Goal: Contribute content: Add original content to the website for others to see

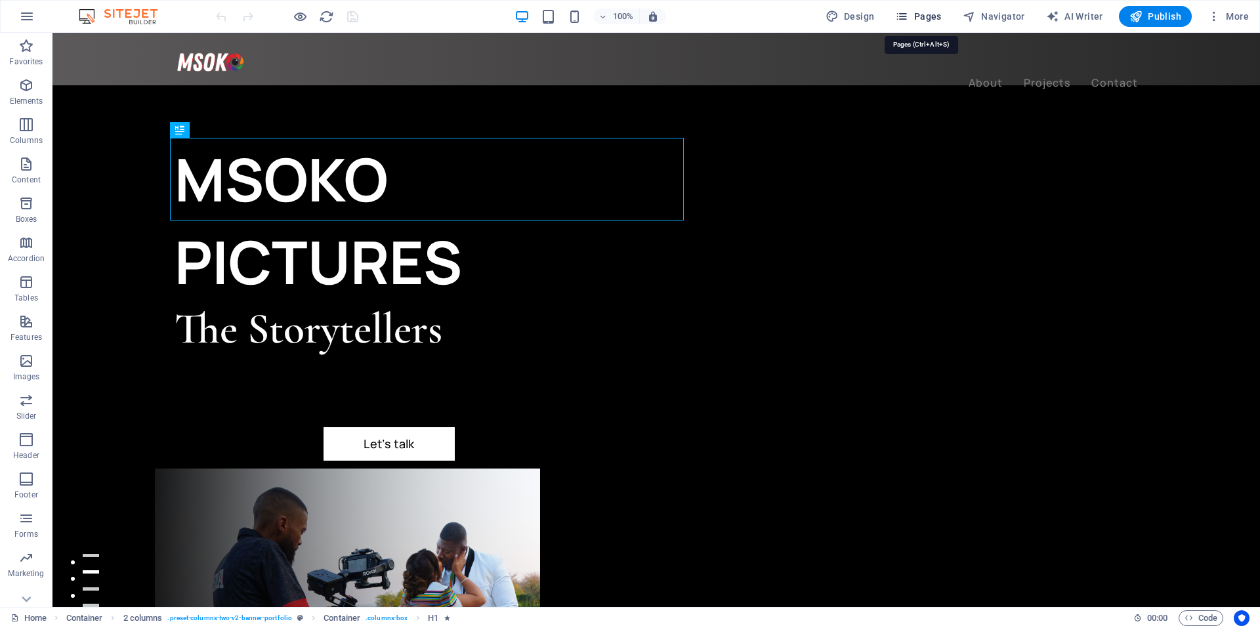
click at [926, 15] on span "Pages" at bounding box center [918, 16] width 46 height 13
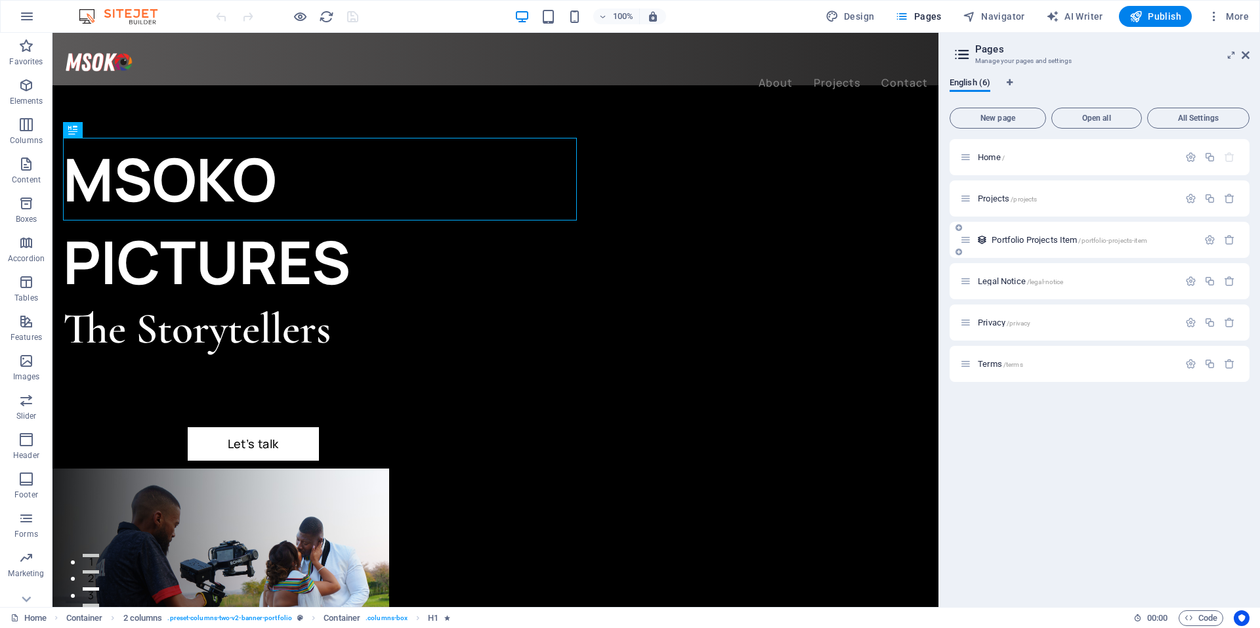
click at [1024, 237] on span "Portfolio Projects Item /portfolio-projects-item" at bounding box center [1068, 240] width 155 height 10
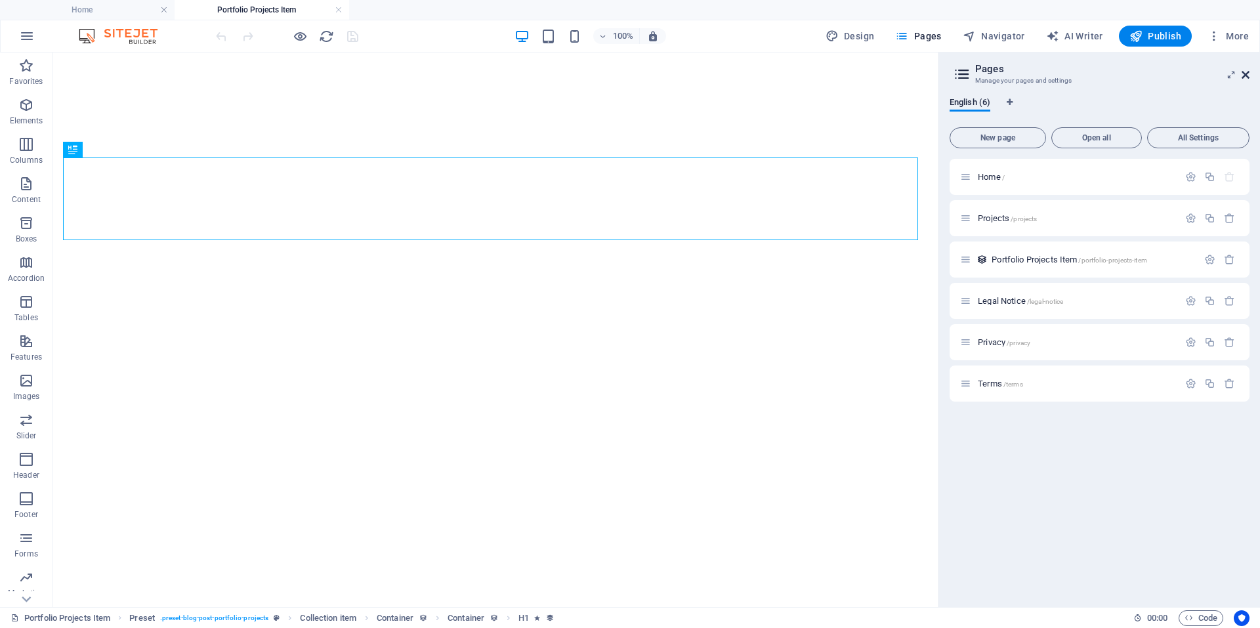
click at [1246, 73] on icon at bounding box center [1245, 75] width 8 height 10
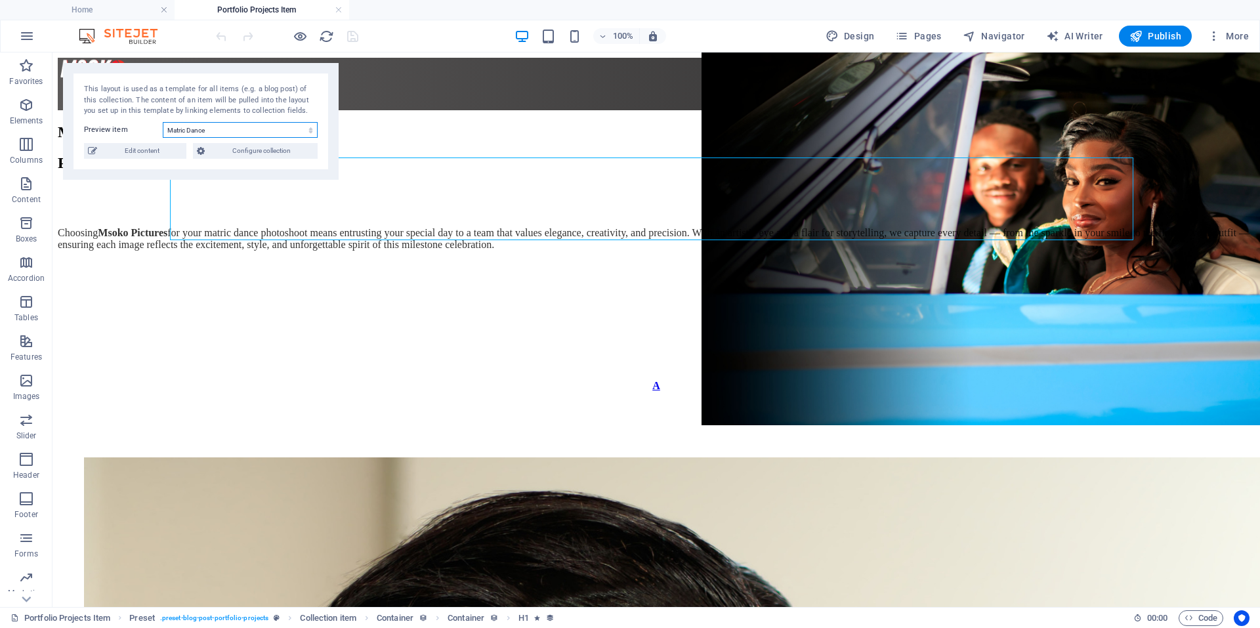
click at [180, 125] on select "Matric Dance Couples Graduations Product Shots Culture Construction Automotive …" at bounding box center [240, 130] width 155 height 16
select select "67a6c76819380b2c121b4c2a"
click at [163, 122] on select "Matric Dance Couples Graduations Product Shots Culture Construction Automotive …" at bounding box center [240, 130] width 155 height 16
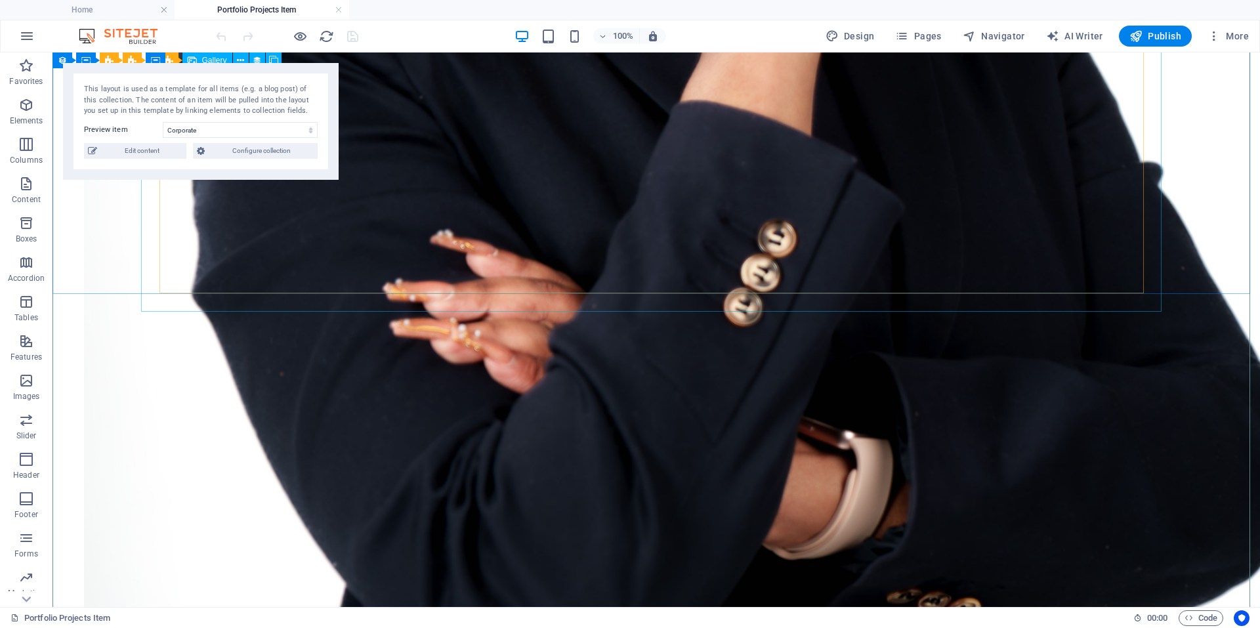
scroll to position [1246, 0]
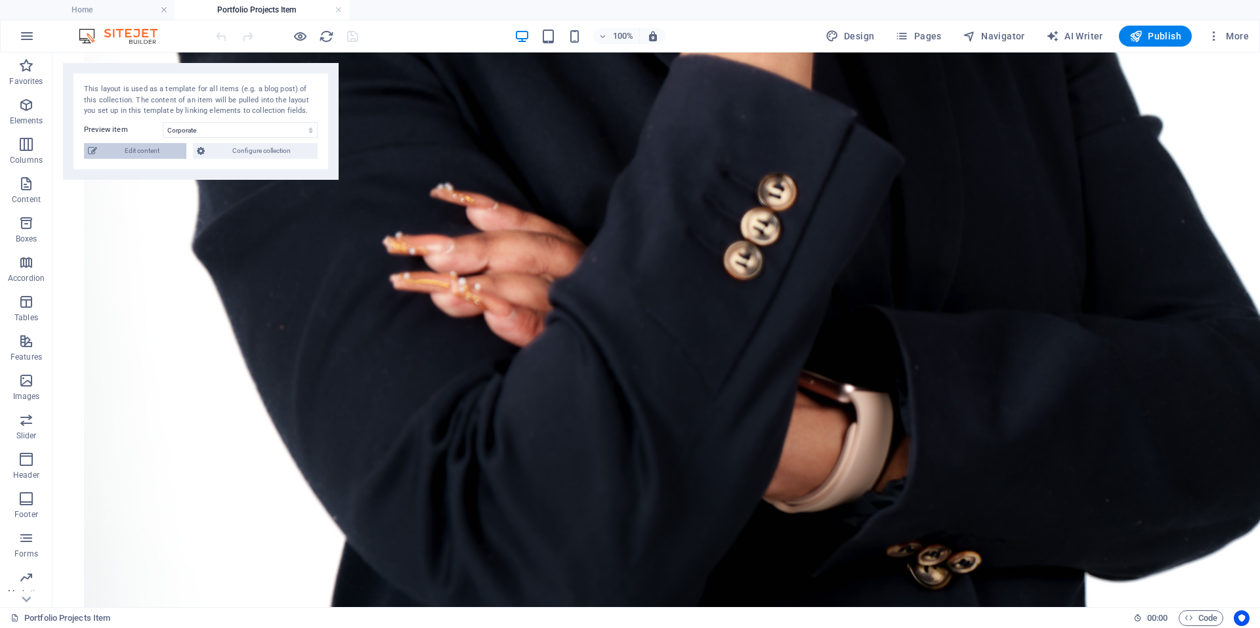
click at [157, 152] on span "Edit content" at bounding box center [141, 151] width 81 height 16
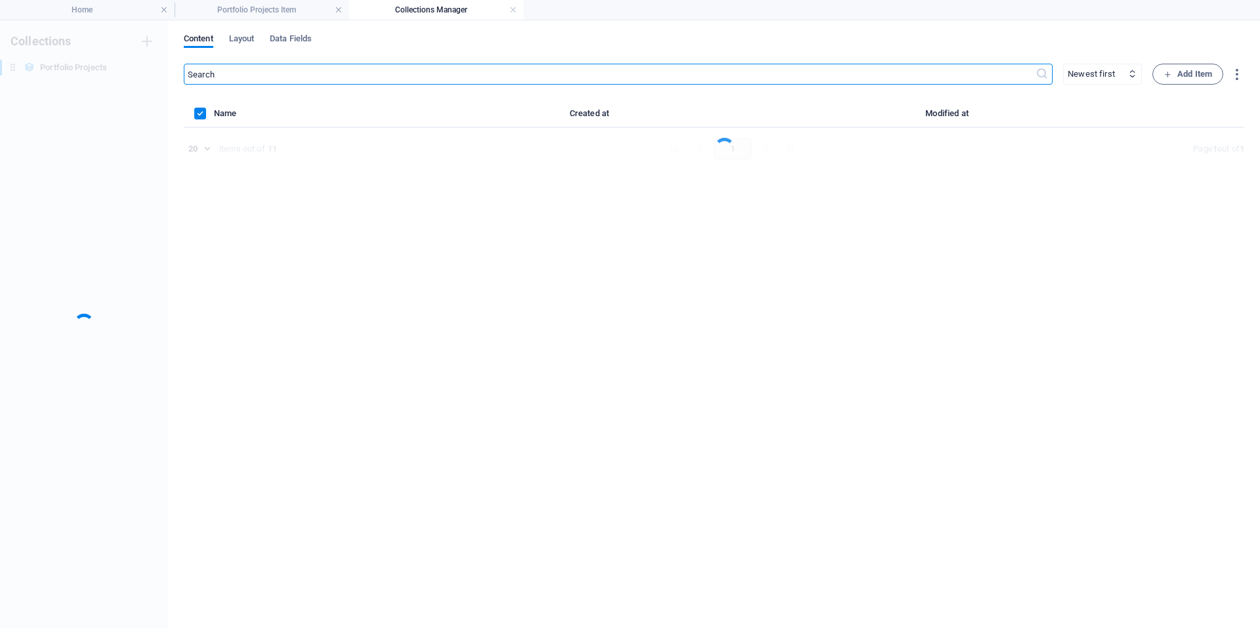
scroll to position [0, 0]
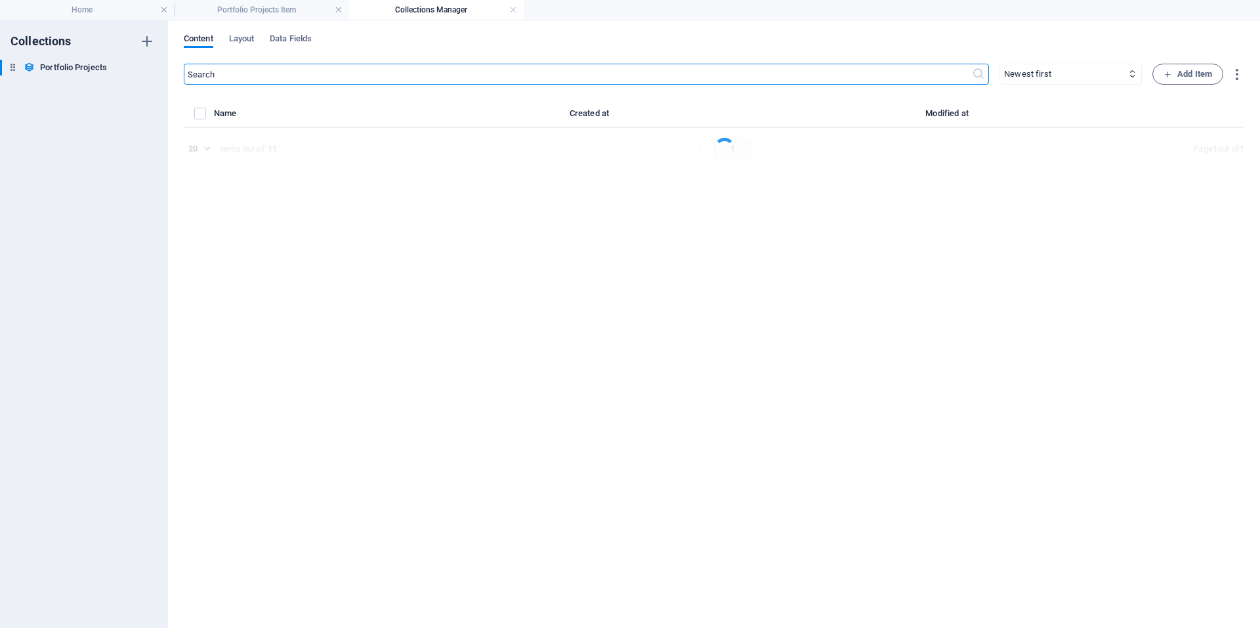
select select "Photography"
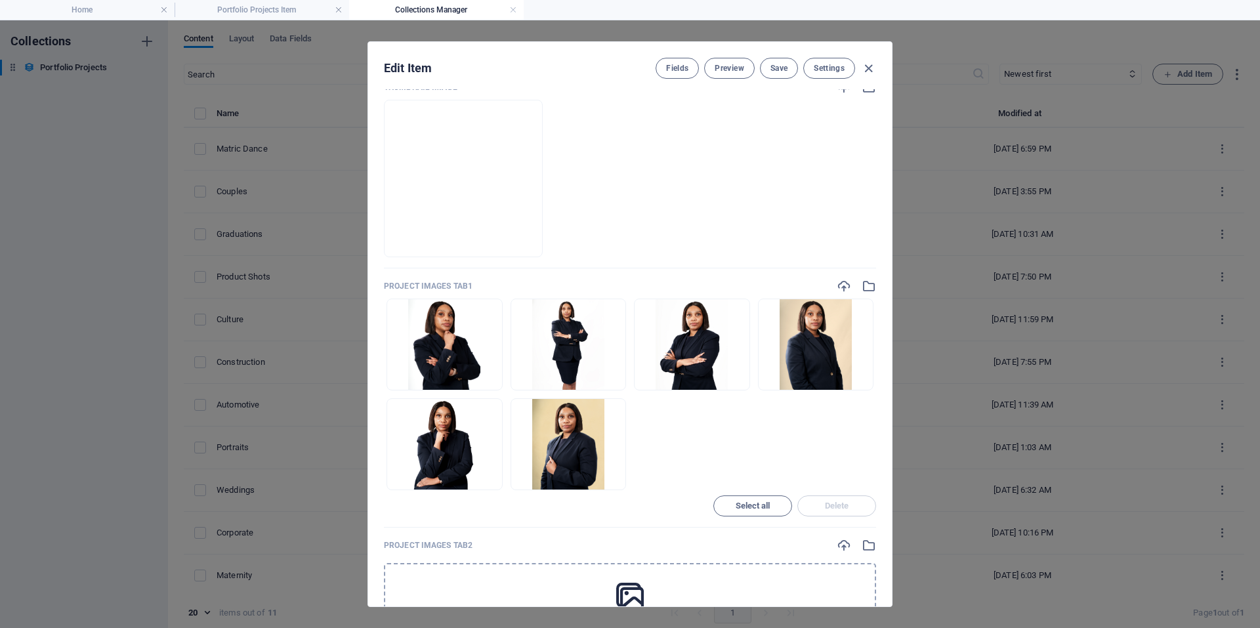
scroll to position [394, 0]
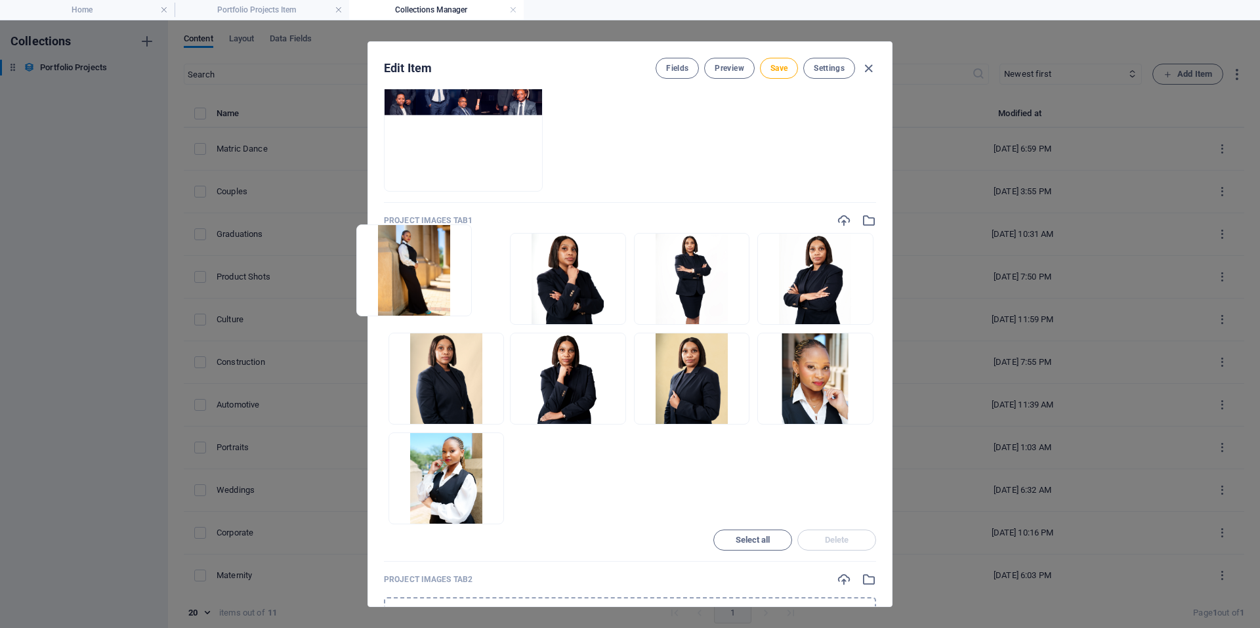
drag, startPoint x: 441, startPoint y: 474, endPoint x: 414, endPoint y: 245, distance: 230.6
click at [414, 245] on ul "Drop files here to upload them instantly" at bounding box center [630, 378] width 492 height 291
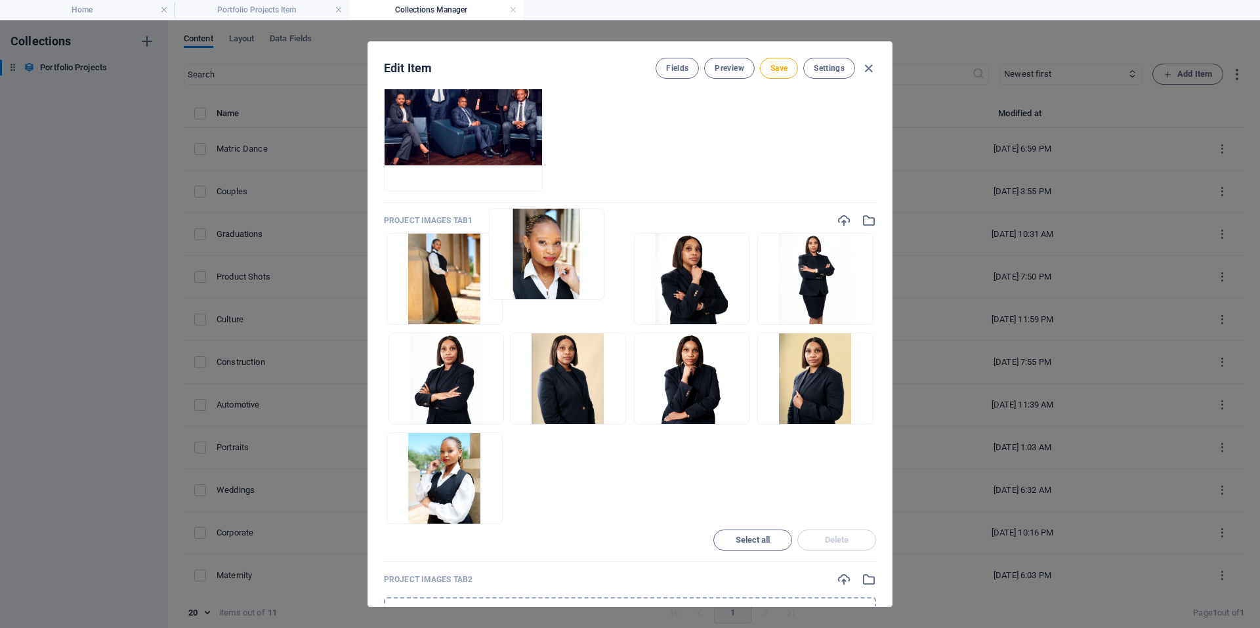
drag, startPoint x: 826, startPoint y: 384, endPoint x: 550, endPoint y: 250, distance: 306.3
click at [550, 250] on ul "Drop files here to upload them instantly" at bounding box center [630, 378] width 492 height 291
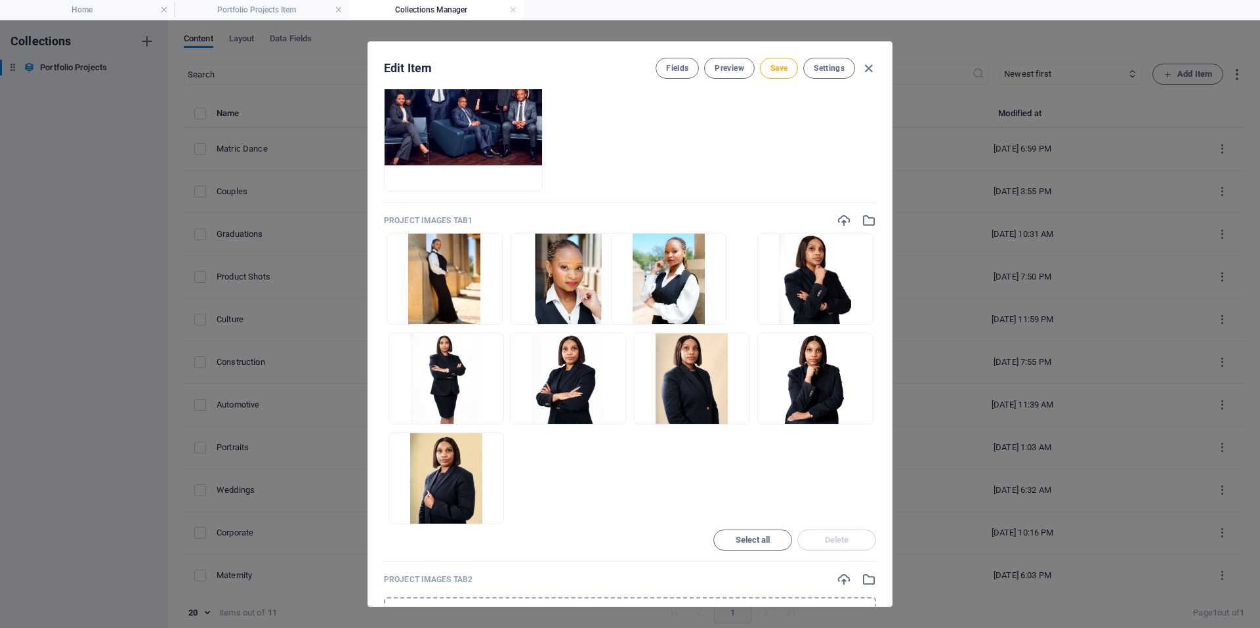
drag, startPoint x: 529, startPoint y: 413, endPoint x: 674, endPoint y: 264, distance: 208.3
click at [674, 264] on ul "Drop files here to upload them instantly" at bounding box center [630, 378] width 492 height 291
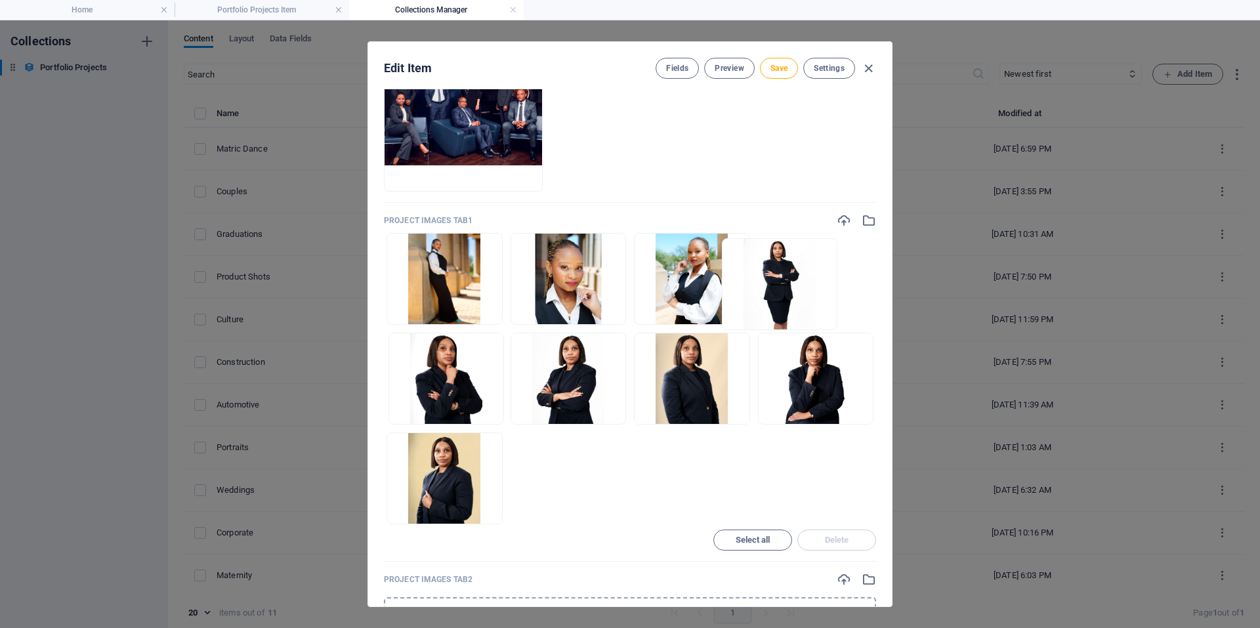
drag, startPoint x: 443, startPoint y: 379, endPoint x: 793, endPoint y: 279, distance: 364.4
click at [793, 279] on ul "Drop files here to upload them instantly" at bounding box center [630, 378] width 492 height 291
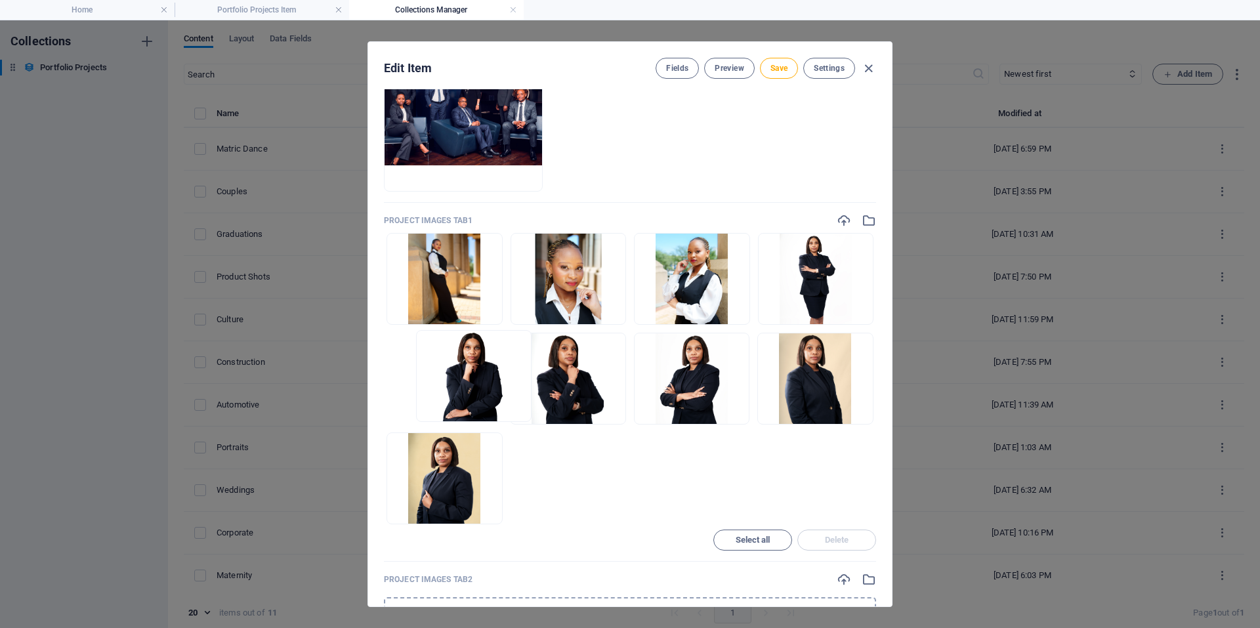
drag, startPoint x: 834, startPoint y: 371, endPoint x: 483, endPoint y: 366, distance: 350.3
click at [483, 366] on ul "Drop files here to upload them instantly" at bounding box center [630, 378] width 492 height 291
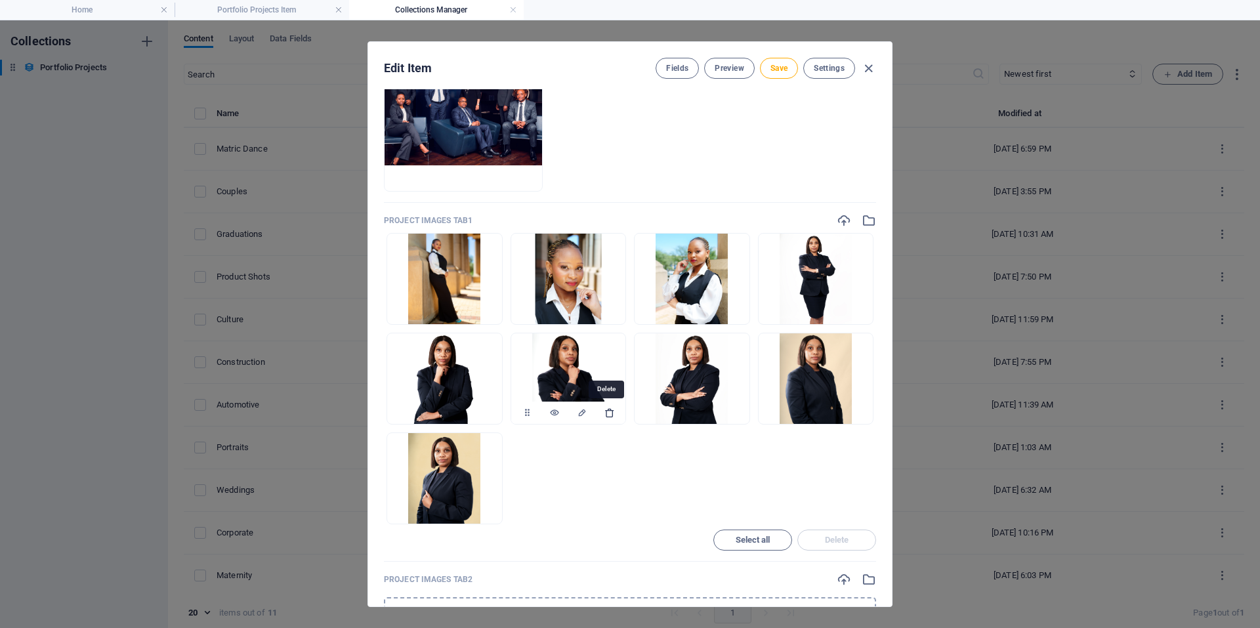
click at [605, 413] on icon "button" at bounding box center [609, 412] width 10 height 10
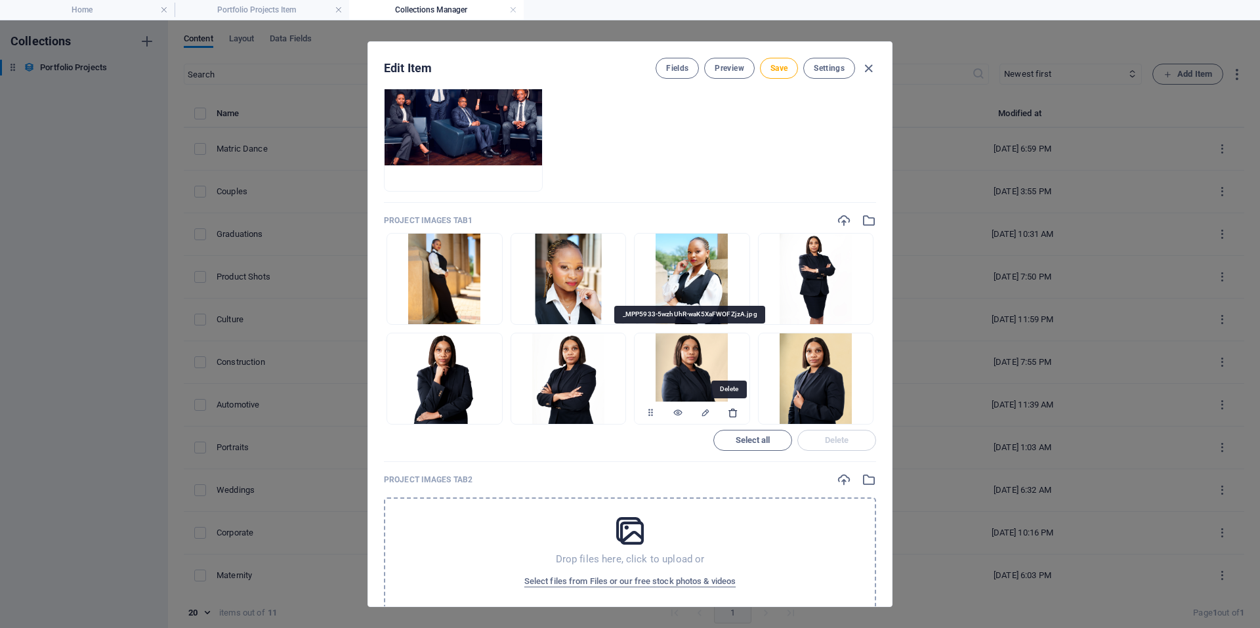
click at [728, 415] on icon "button" at bounding box center [732, 412] width 10 height 10
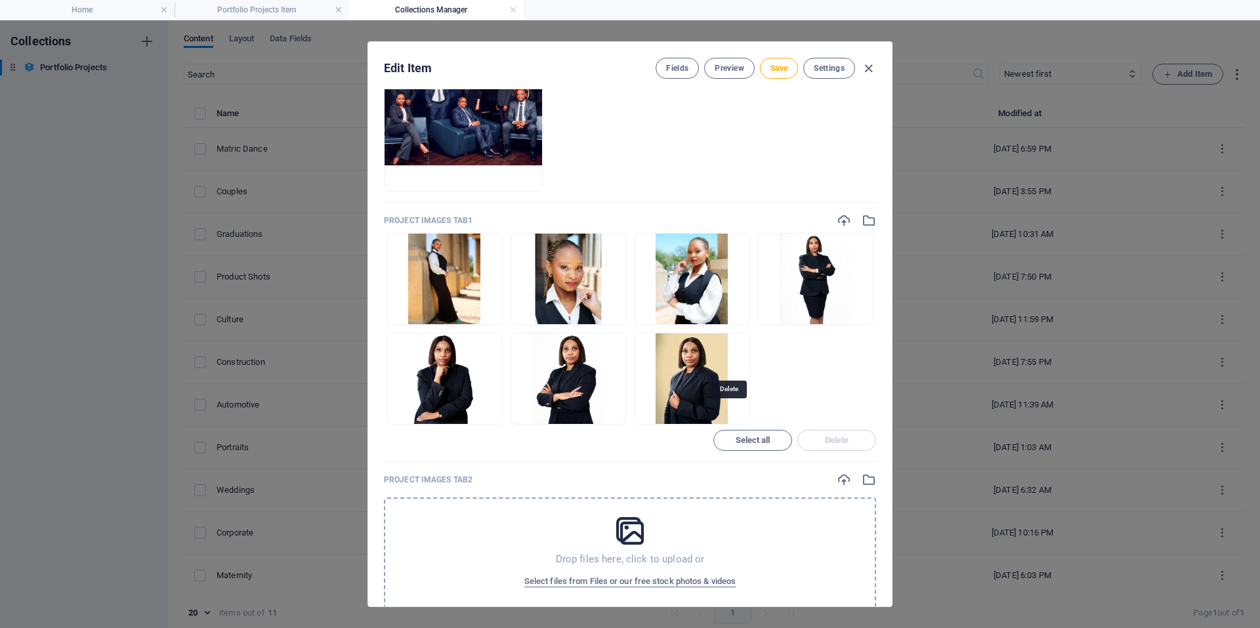
click at [728, 415] on icon "button" at bounding box center [732, 412] width 10 height 10
click at [778, 68] on span "Save" at bounding box center [778, 68] width 17 height 10
click at [869, 68] on icon "button" at bounding box center [868, 68] width 15 height 15
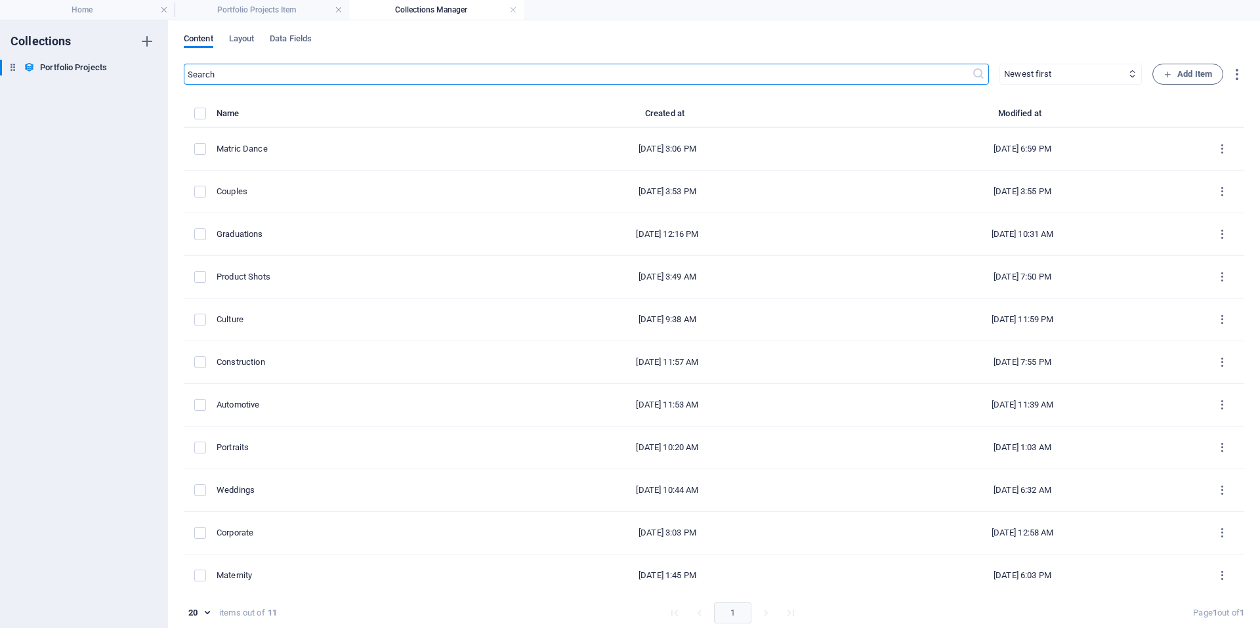
type input "corporate"
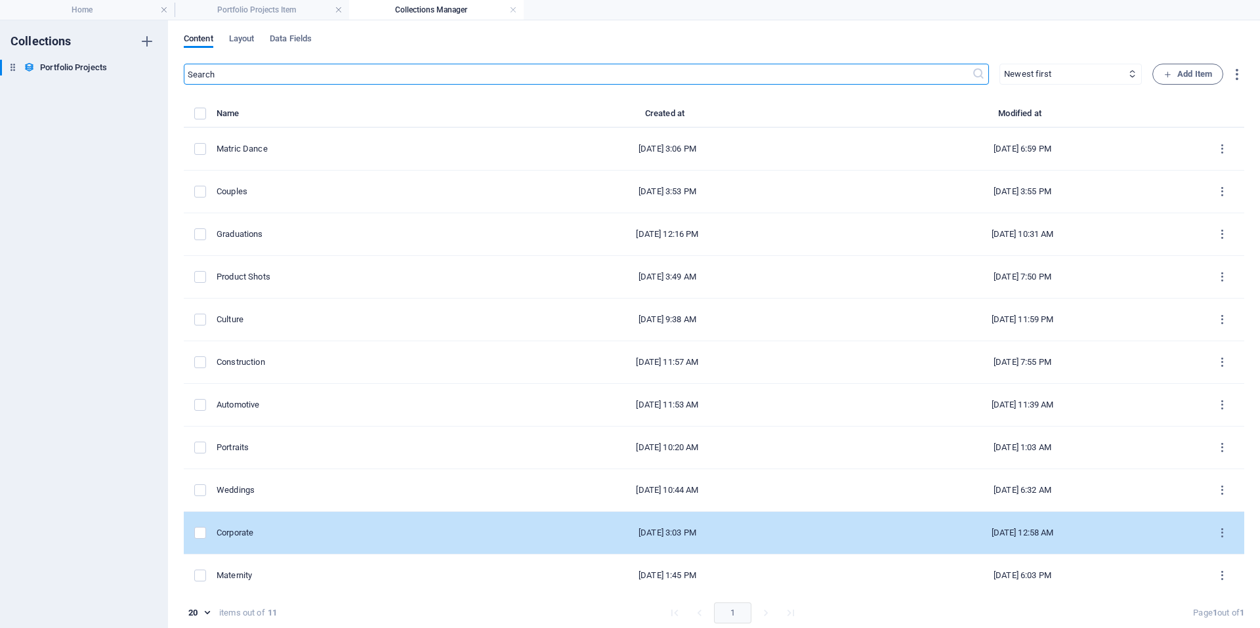
click at [276, 533] on div "Corporate" at bounding box center [347, 533] width 262 height 12
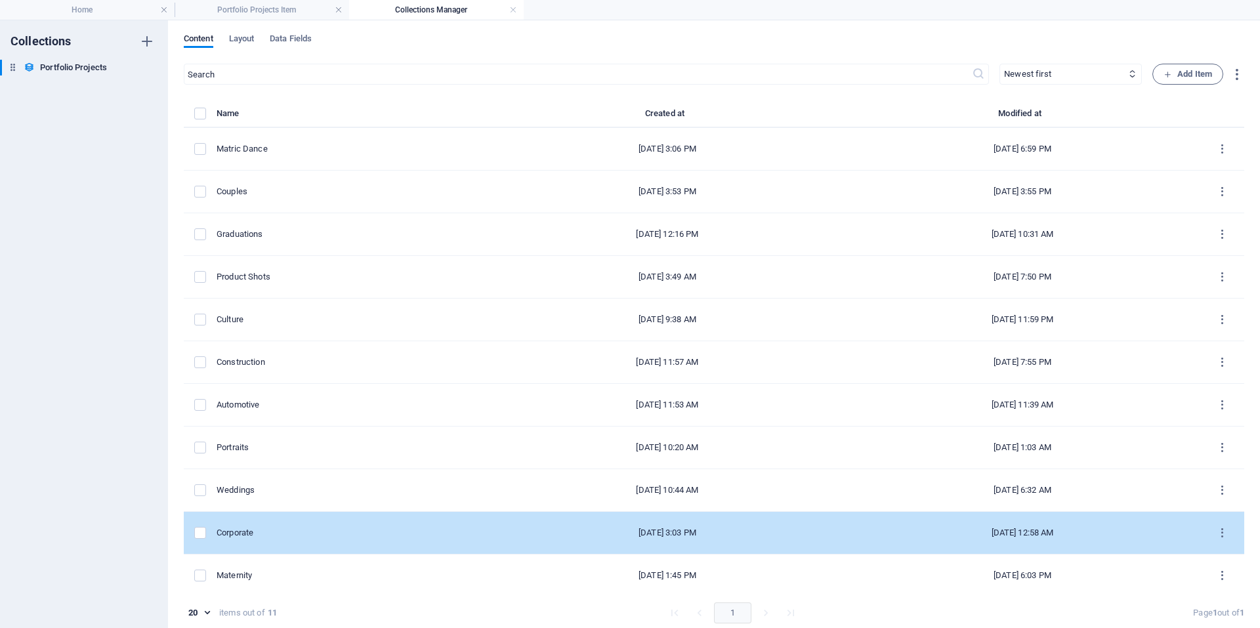
select select "Photography"
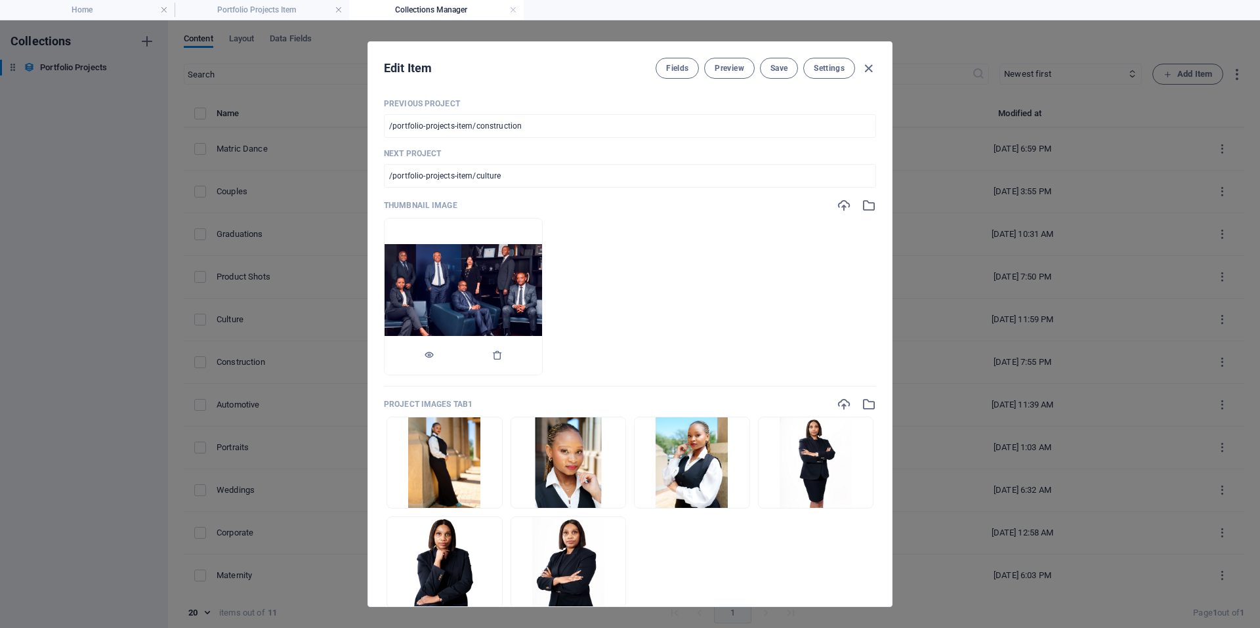
scroll to position [197, 0]
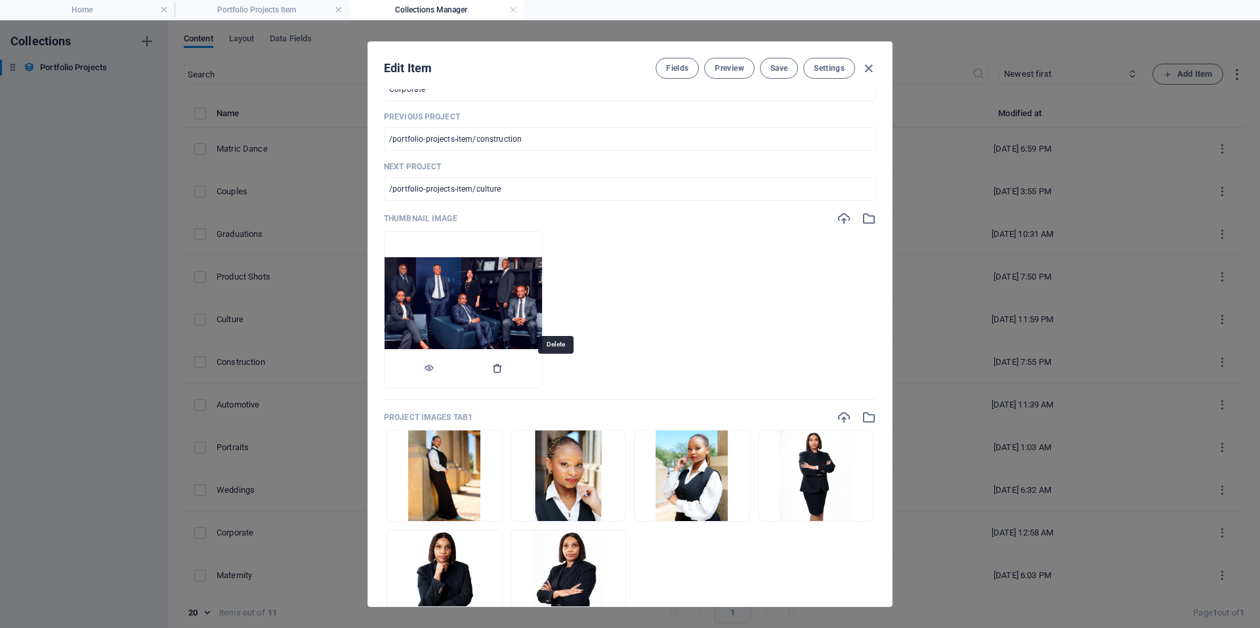
click at [502, 371] on icon "button" at bounding box center [497, 368] width 10 height 10
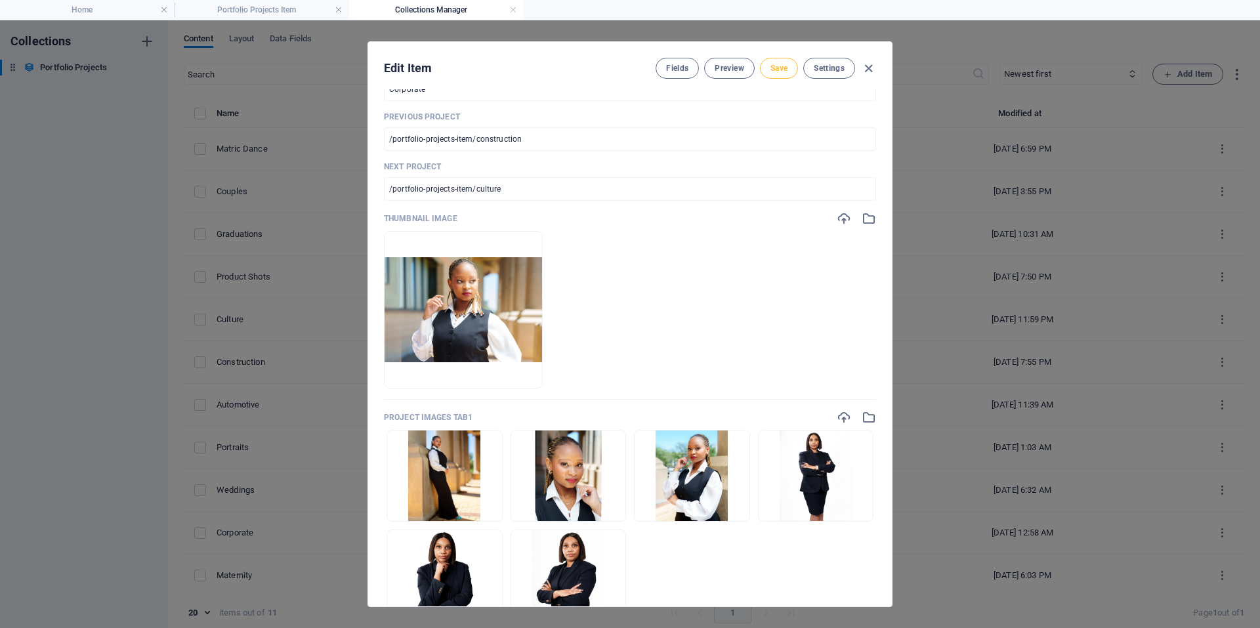
click at [778, 69] on span "Save" at bounding box center [778, 68] width 17 height 10
click at [868, 71] on icon "button" at bounding box center [868, 68] width 15 height 15
type input "corporate"
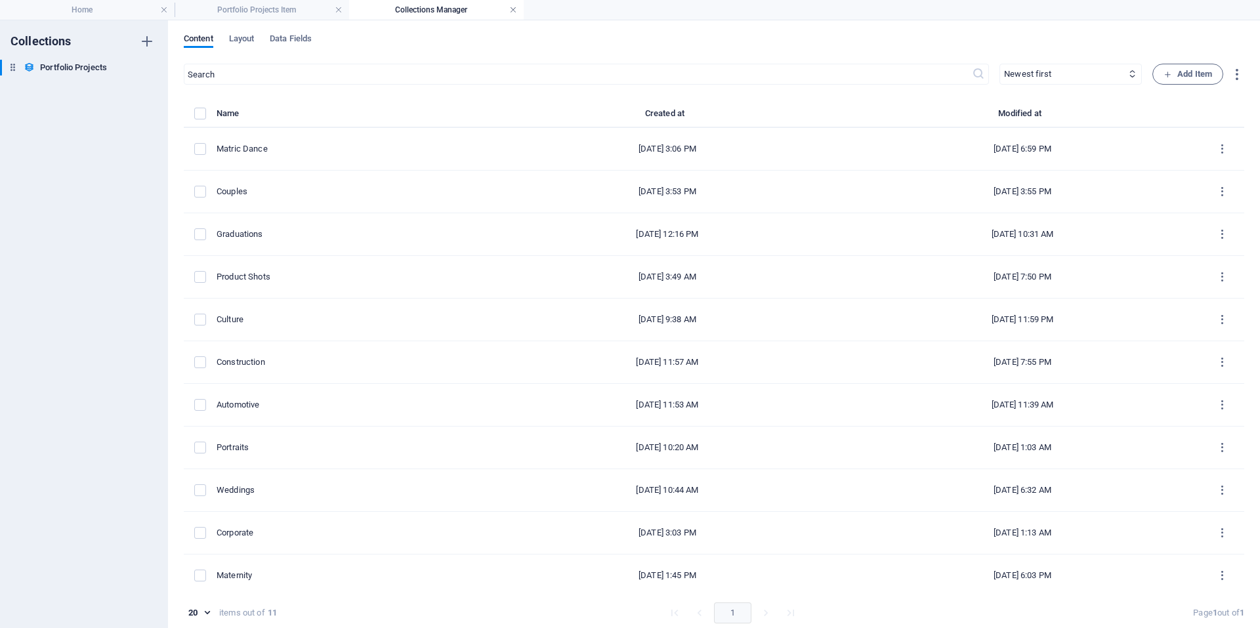
click at [514, 11] on link at bounding box center [513, 10] width 8 height 12
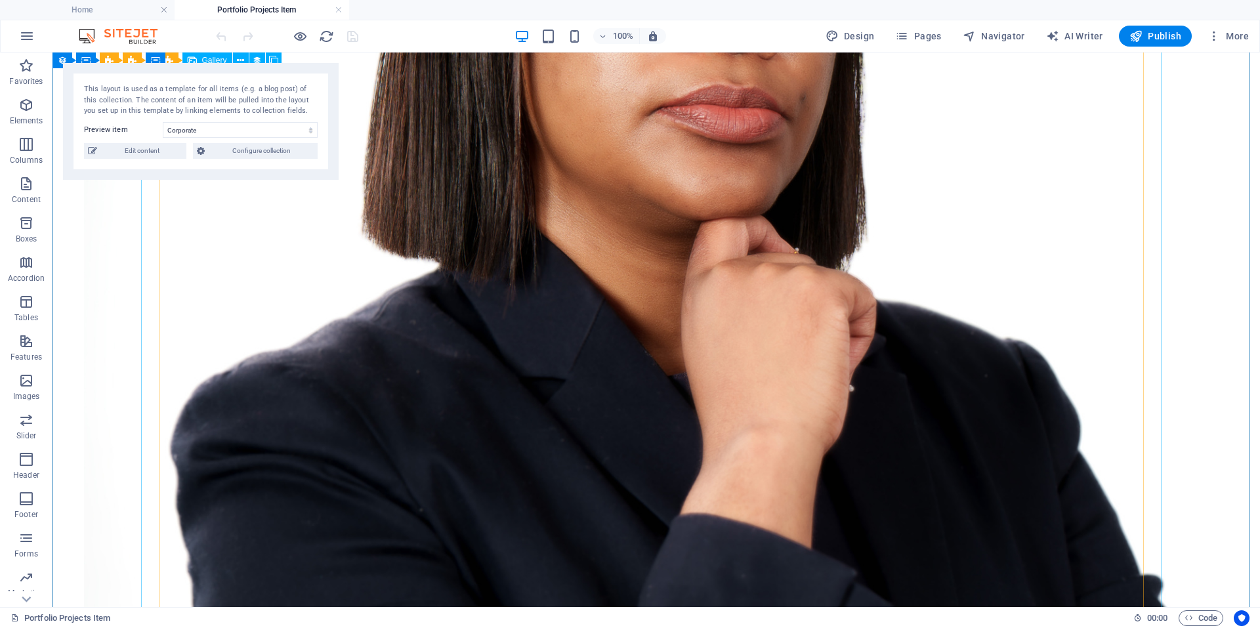
scroll to position [328, 0]
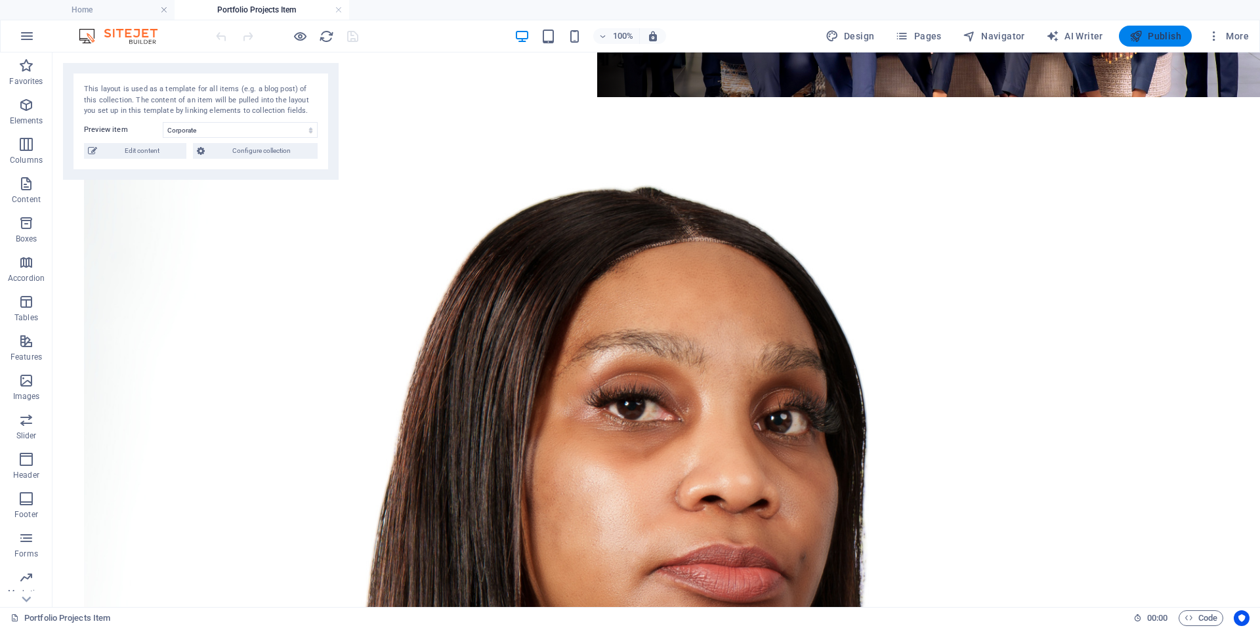
click at [1148, 34] on span "Publish" at bounding box center [1155, 36] width 52 height 13
